Goal: Check status: Check status

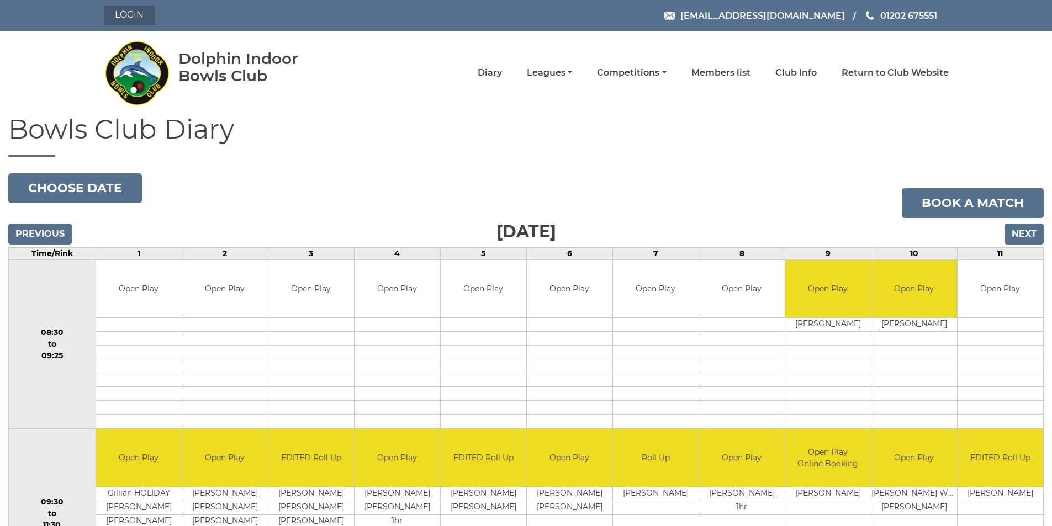
click at [135, 18] on link "Login" at bounding box center [129, 16] width 51 height 20
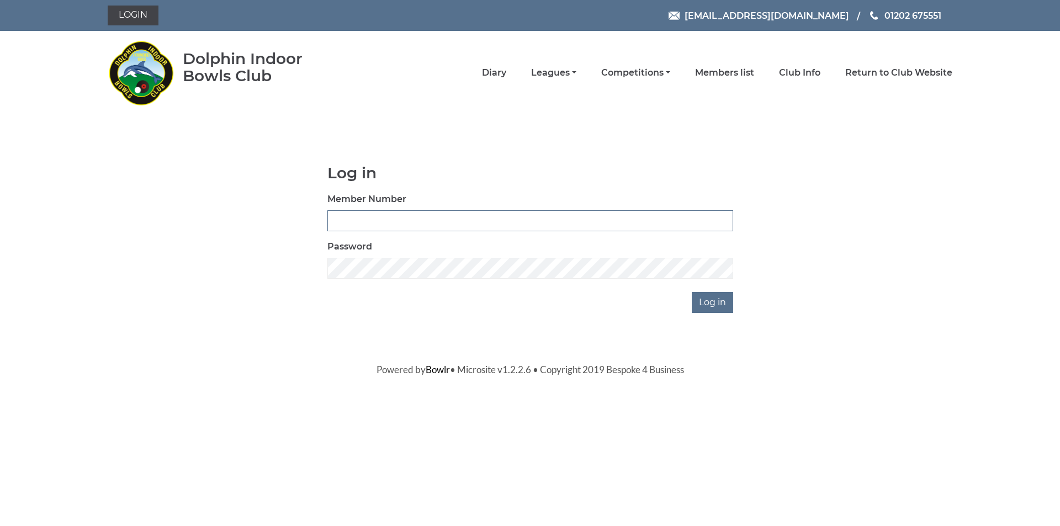
click at [404, 220] on input "Member Number" at bounding box center [530, 220] width 406 height 21
type input "3873"
click at [711, 301] on input "Log in" at bounding box center [712, 302] width 41 height 21
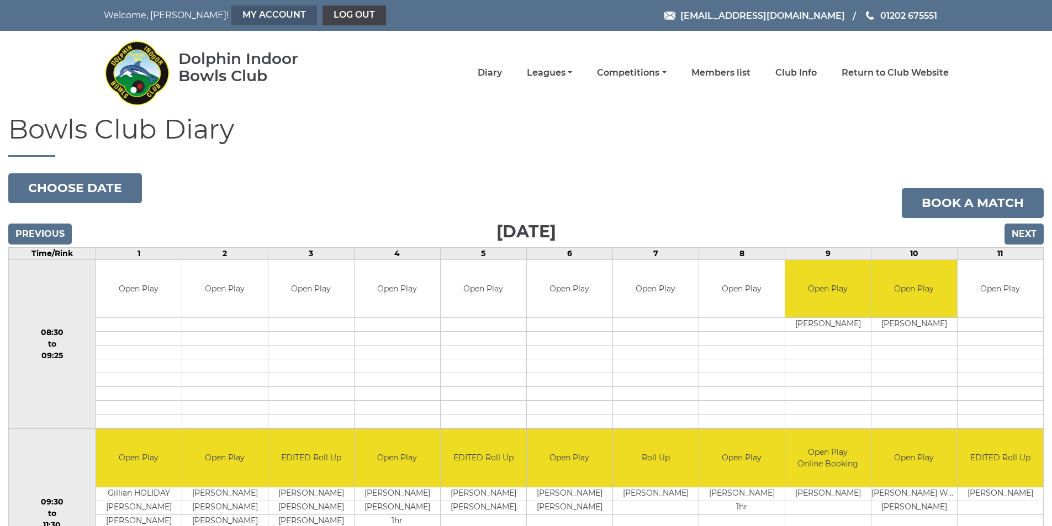
click at [231, 15] on link "My Account" at bounding box center [274, 16] width 86 height 20
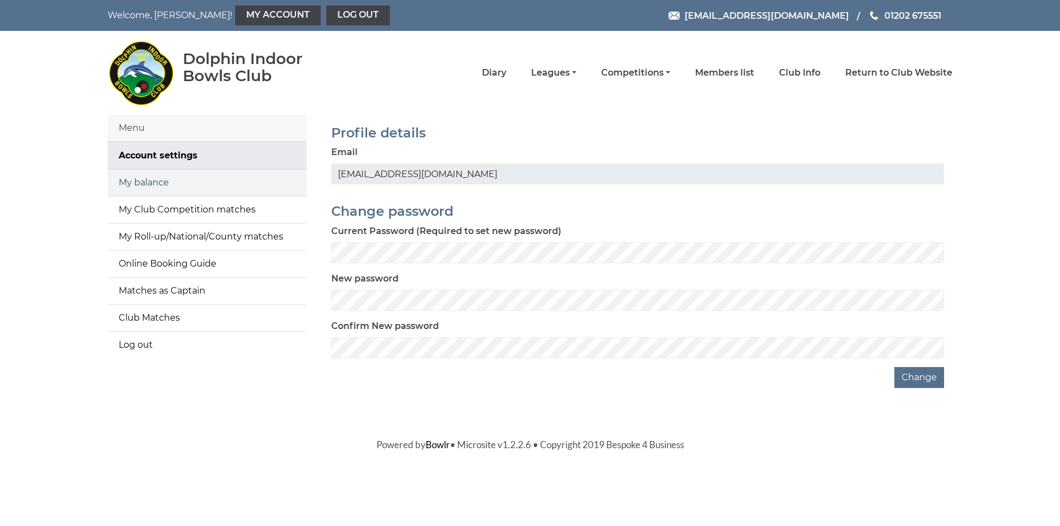
click at [163, 184] on link "My balance" at bounding box center [207, 183] width 199 height 27
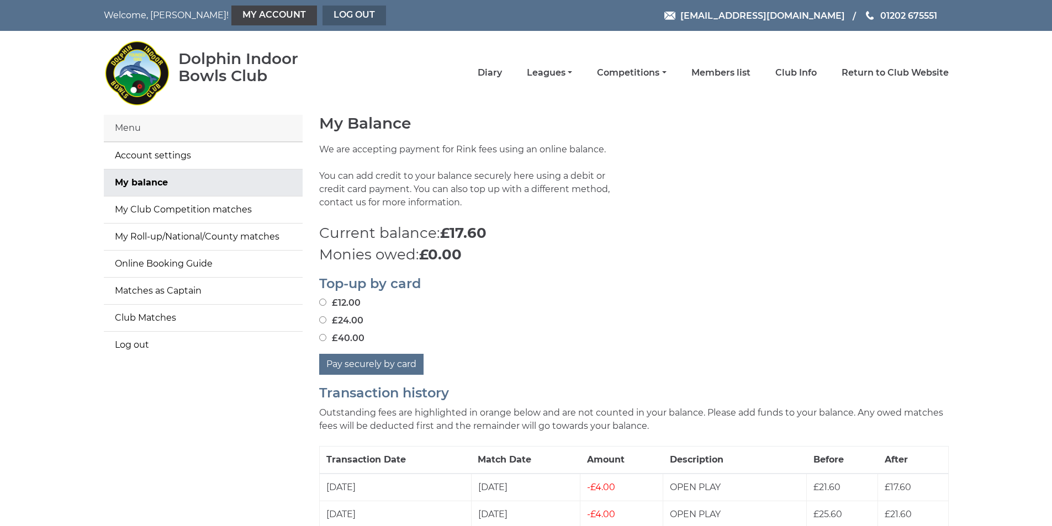
click at [322, 15] on link "Log out" at bounding box center [353, 16] width 63 height 20
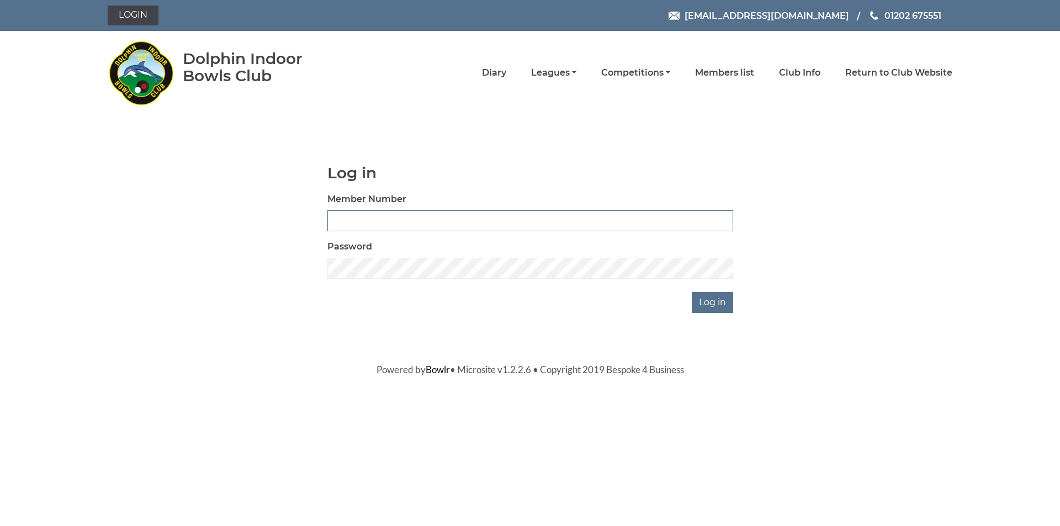
click at [477, 220] on input "Member Number" at bounding box center [530, 220] width 406 height 21
type input "3874"
click at [696, 308] on input "Log in" at bounding box center [712, 302] width 41 height 21
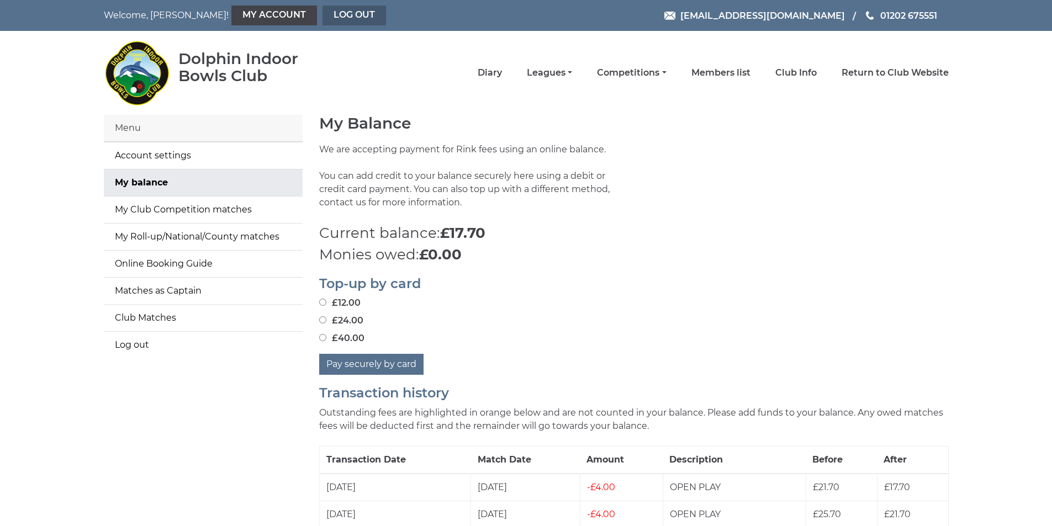
click at [322, 13] on link "Log out" at bounding box center [353, 16] width 63 height 20
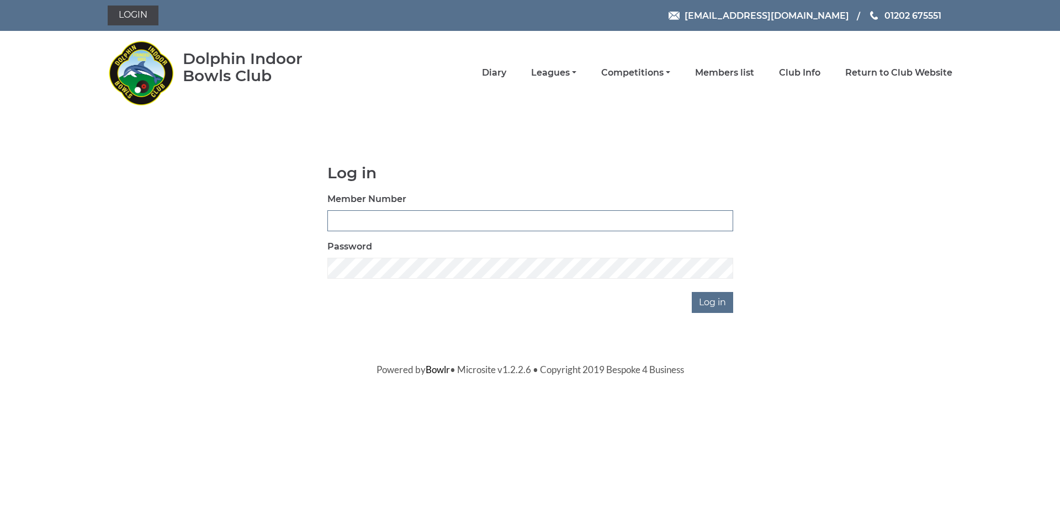
click at [386, 217] on input "Member Number" at bounding box center [530, 220] width 406 height 21
type input "3716"
click at [706, 301] on input "Log in" at bounding box center [712, 302] width 41 height 21
